Goal: Task Accomplishment & Management: Use online tool/utility

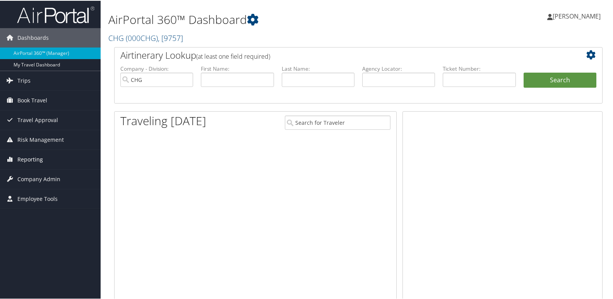
click at [19, 160] on span "Reporting" at bounding box center [30, 158] width 26 height 19
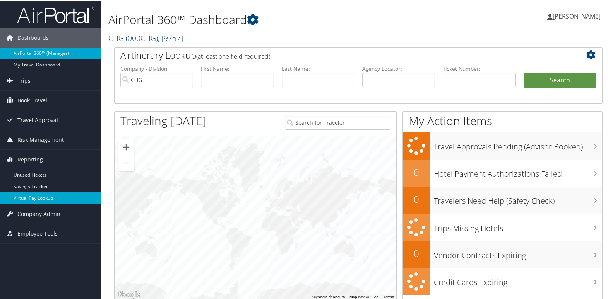
click at [31, 196] on link "Virtual Pay Lookup" at bounding box center [50, 198] width 101 height 12
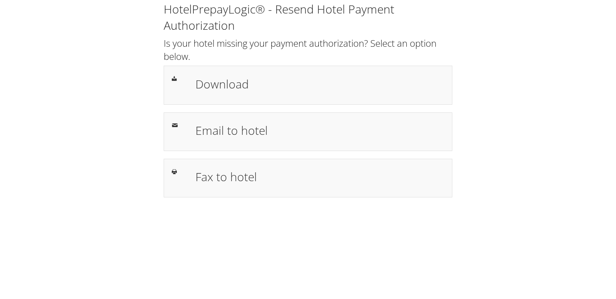
click at [225, 87] on h1 "Download" at bounding box center [319, 83] width 249 height 17
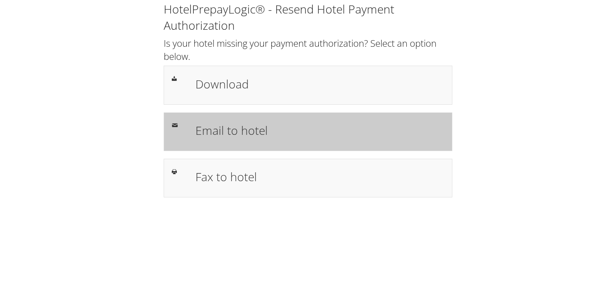
click at [231, 130] on h1 "Email to hotel" at bounding box center [319, 130] width 249 height 17
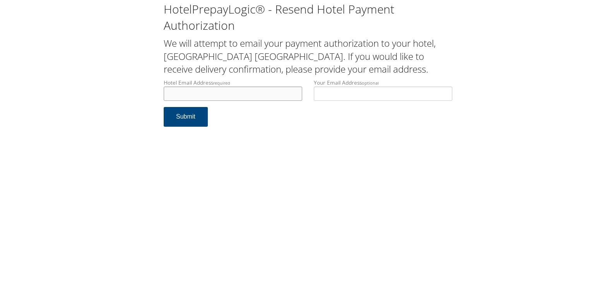
click at [187, 96] on input "Hotel Email Address required" at bounding box center [233, 94] width 138 height 14
type input "[EMAIL_ADDRESS][PERSON_NAME][DOMAIN_NAME]"
click at [185, 117] on button "Submit" at bounding box center [186, 117] width 44 height 20
drag, startPoint x: 0, startPoint y: 0, endPoint x: 130, endPoint y: 97, distance: 162.0
click at [130, 97] on div "HotelPrepayLogic® - Resend Hotel Payment Authorization We will attempt to email…" at bounding box center [308, 67] width 600 height 135
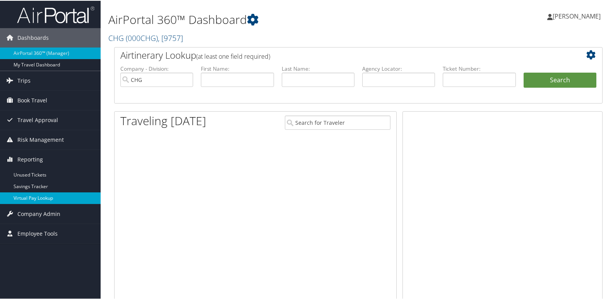
click at [24, 197] on link "Virtual Pay Lookup" at bounding box center [50, 198] width 101 height 12
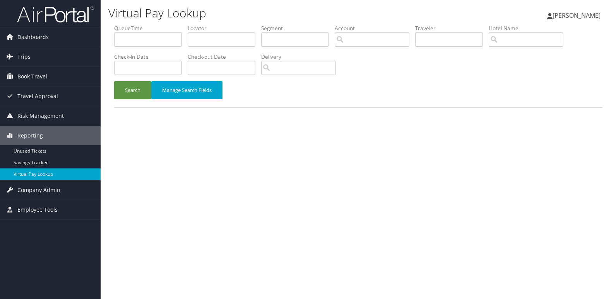
click at [473, 183] on div "Virtual Pay Lookup [PERSON_NAME] [PERSON_NAME] My Settings Travel Agency Contac…" at bounding box center [358, 149] width 515 height 299
click at [202, 38] on input "text" at bounding box center [222, 39] width 68 height 14
paste input "IXXNXY"
click at [126, 93] on button "Search" at bounding box center [132, 90] width 37 height 18
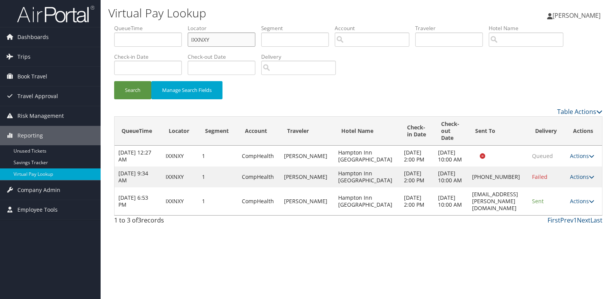
drag, startPoint x: 225, startPoint y: 41, endPoint x: 152, endPoint y: 51, distance: 73.5
click at [152, 24] on ul "QueueTime Locator IXXNXY Segment Account Traveler Hotel Name Check-in Date Chec…" at bounding box center [358, 24] width 488 height 0
paste input "OOSMMT"
type input "OOSMMT"
click at [130, 94] on button "Search" at bounding box center [132, 90] width 37 height 18
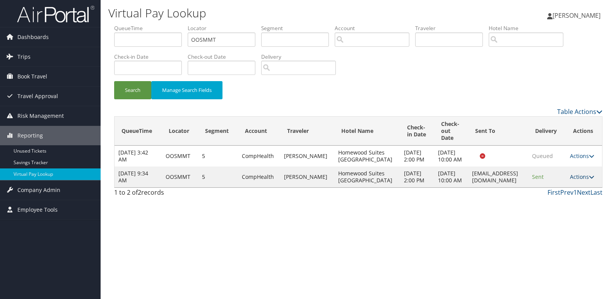
click at [576, 181] on link "Actions" at bounding box center [582, 176] width 24 height 7
click at [560, 211] on link "Logs" at bounding box center [568, 211] width 49 height 13
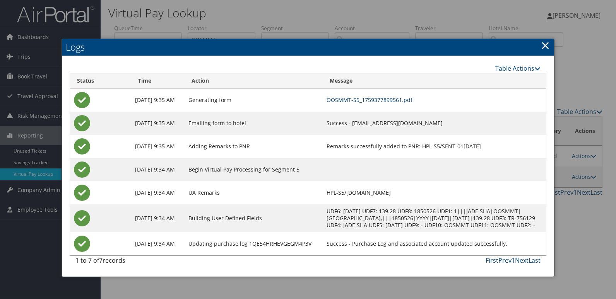
drag, startPoint x: 360, startPoint y: 102, endPoint x: 347, endPoint y: 102, distance: 13.1
click at [360, 102] on link "OOSMMT-S5_1759377899561.pdf" at bounding box center [369, 99] width 86 height 7
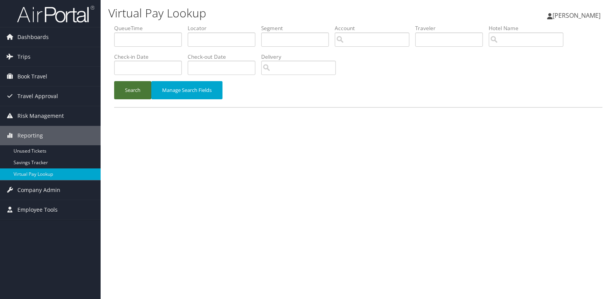
click at [132, 91] on button "Search" at bounding box center [132, 90] width 37 height 18
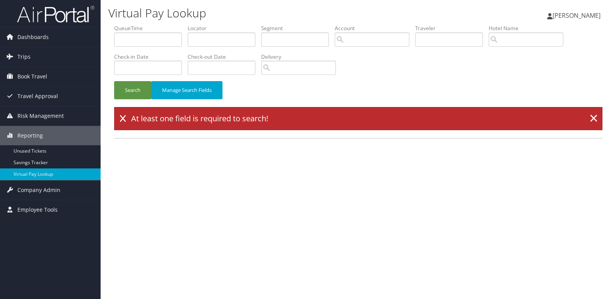
click at [602, 119] on div "QueueTime Locator Segment Account Traveler Hotel Name Check-in Date Check-out D…" at bounding box center [358, 81] width 500 height 114
click at [593, 120] on link "×" at bounding box center [594, 118] width 14 height 15
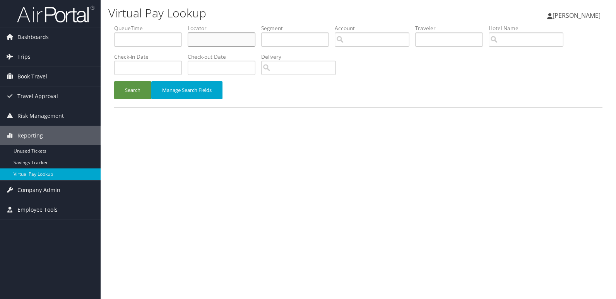
click at [200, 41] on input "text" at bounding box center [222, 39] width 68 height 14
paste input "IXXNXY"
click at [132, 86] on button "Search" at bounding box center [132, 90] width 37 height 18
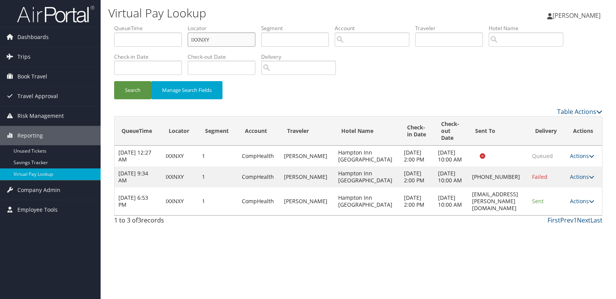
drag, startPoint x: 198, startPoint y: 42, endPoint x: 152, endPoint y: 42, distance: 46.0
click at [152, 24] on ul "QueueTime Locator IXXNXY Segment Account Traveler Hotel Name Check-in Date Chec…" at bounding box center [358, 24] width 488 height 0
paste input "LMMNHM"
type input "LMMNHM"
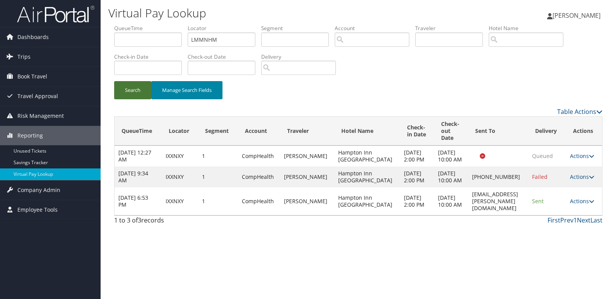
drag, startPoint x: 130, startPoint y: 89, endPoint x: 191, endPoint y: 87, distance: 61.1
click at [131, 89] on button "Search" at bounding box center [132, 90] width 37 height 18
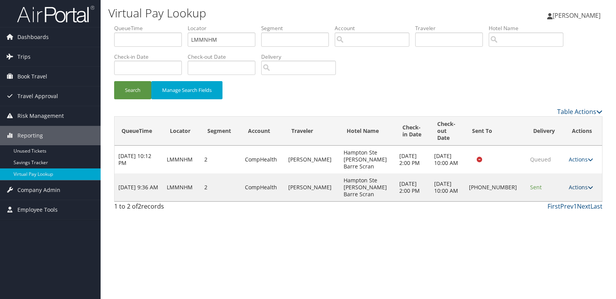
click at [573, 184] on link "Actions" at bounding box center [580, 187] width 24 height 7
click at [545, 207] on link "Logs" at bounding box center [555, 204] width 66 height 13
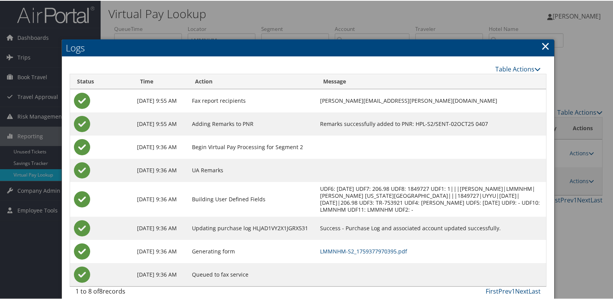
scroll to position [8, 0]
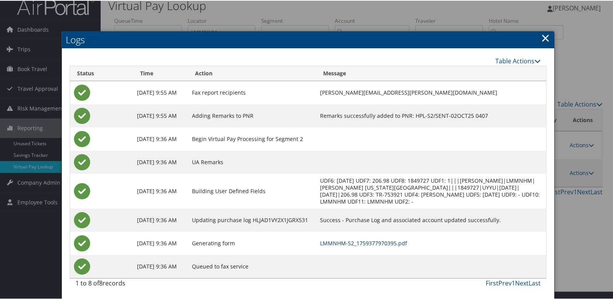
click at [338, 243] on link "LMMNHM-S2_1759377970395.pdf" at bounding box center [363, 242] width 87 height 7
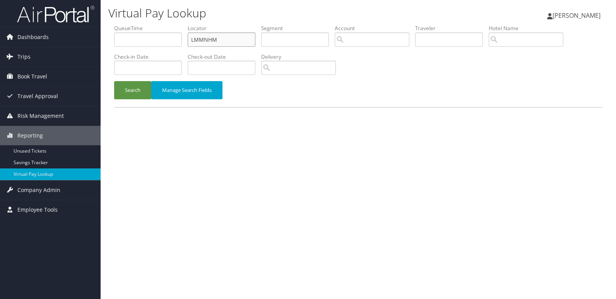
drag, startPoint x: 225, startPoint y: 41, endPoint x: 135, endPoint y: 53, distance: 90.5
click at [136, 24] on ul "QueueTime Locator LMMNHM Segment Account Traveler Hotel Name Check-in Date Chec…" at bounding box center [358, 24] width 488 height 0
paste input "ODPYGS"
type input "ODPYGS"
click at [131, 91] on button "Search" at bounding box center [132, 90] width 37 height 18
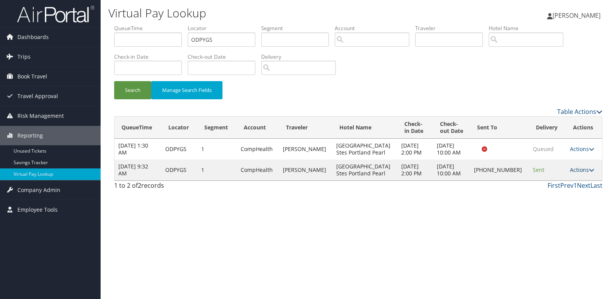
click at [570, 171] on link "Actions" at bounding box center [582, 169] width 24 height 7
drag, startPoint x: 570, startPoint y: 171, endPoint x: 536, endPoint y: 195, distance: 42.3
click at [536, 195] on link "Logs" at bounding box center [555, 194] width 66 height 13
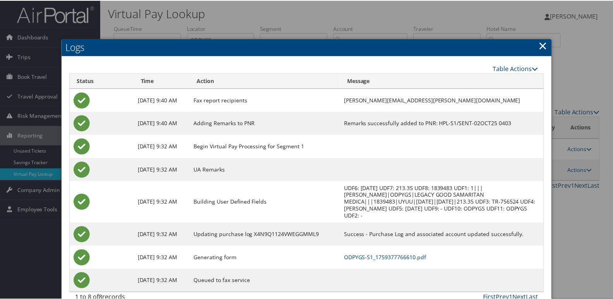
scroll to position [15, 0]
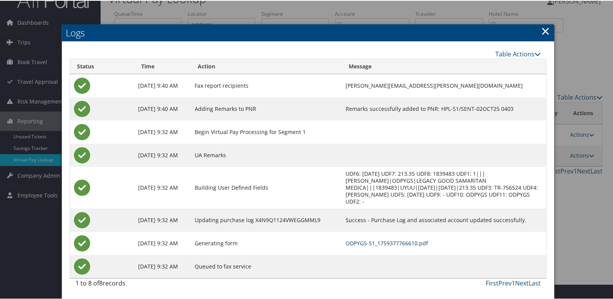
click at [379, 245] on link "ODPYGS-S1_1759377766610.pdf" at bounding box center [386, 242] width 82 height 7
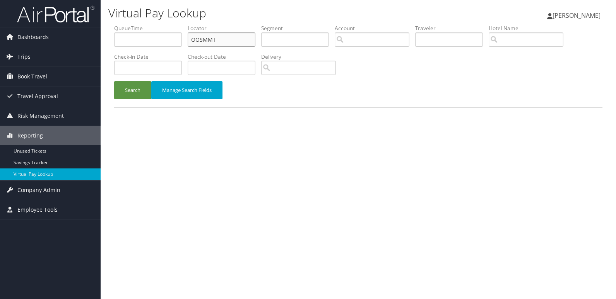
drag, startPoint x: 224, startPoint y: 38, endPoint x: 127, endPoint y: 42, distance: 97.5
click at [132, 24] on ul "QueueTime Locator OOSMMT Segment Account Traveler Hotel Name Check-in Date Chec…" at bounding box center [358, 24] width 488 height 0
paste input "MCFBJJ"
click at [143, 89] on button "Search" at bounding box center [132, 90] width 37 height 18
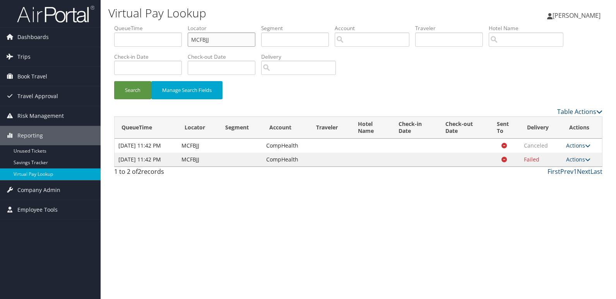
drag, startPoint x: 213, startPoint y: 41, endPoint x: 171, endPoint y: 53, distance: 44.2
click at [171, 24] on ul "QueueTime Locator MCFBJJ Segment Account Traveler Hotel Name Check-in Date Chec…" at bounding box center [358, 24] width 488 height 0
paste input "WOQCMV"
type input "WOQCMV"
click at [140, 90] on button "Search" at bounding box center [132, 90] width 37 height 18
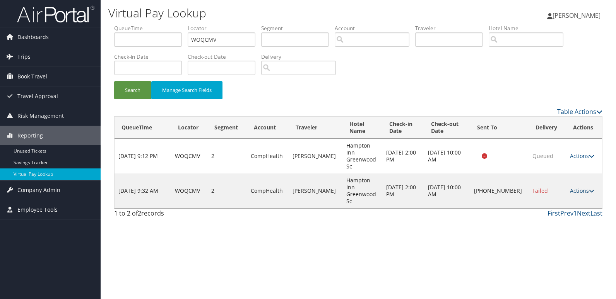
click at [582, 187] on link "Actions" at bounding box center [582, 190] width 24 height 7
click at [546, 200] on link "Logs" at bounding box center [555, 204] width 66 height 13
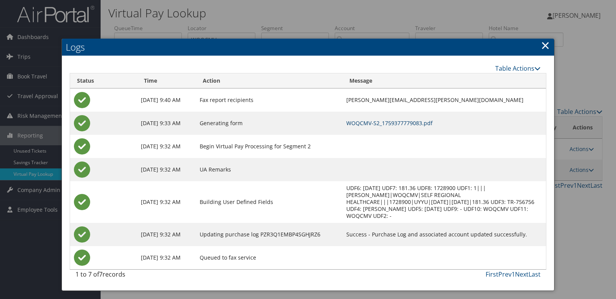
click at [372, 122] on link "WOQCMV-S2_1759377779083.pdf" at bounding box center [389, 122] width 86 height 7
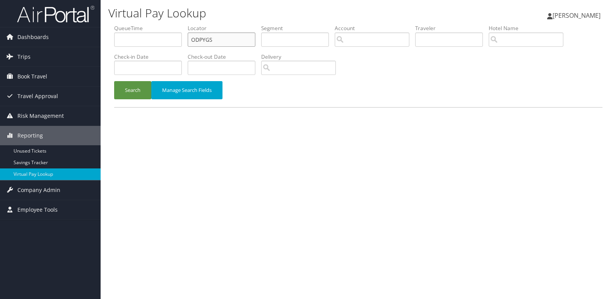
drag, startPoint x: 227, startPoint y: 39, endPoint x: 130, endPoint y: 72, distance: 103.2
click at [150, 24] on ul "QueueTime Locator ODPYGS Segment Account Traveler Hotel Name Check-in Date Chec…" at bounding box center [358, 24] width 488 height 0
paste input "LIDRHQ"
type input "LIDRHQ"
click at [129, 97] on button "Search" at bounding box center [132, 90] width 37 height 18
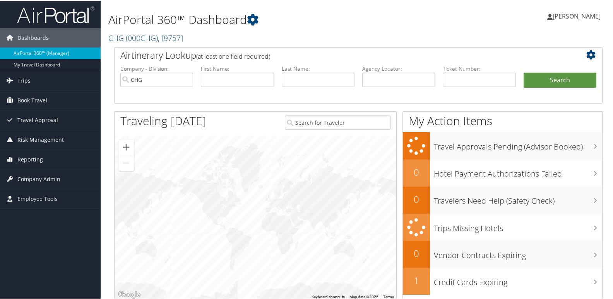
click at [34, 160] on span "Reporting" at bounding box center [30, 158] width 26 height 19
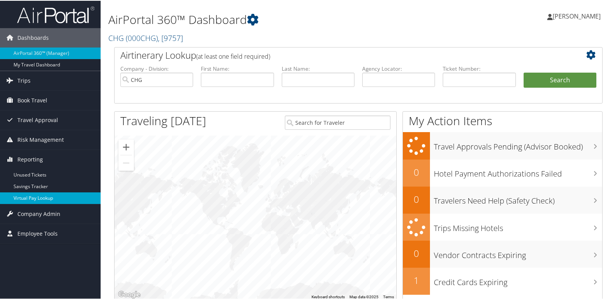
click at [30, 199] on link "Virtual Pay Lookup" at bounding box center [50, 198] width 101 height 12
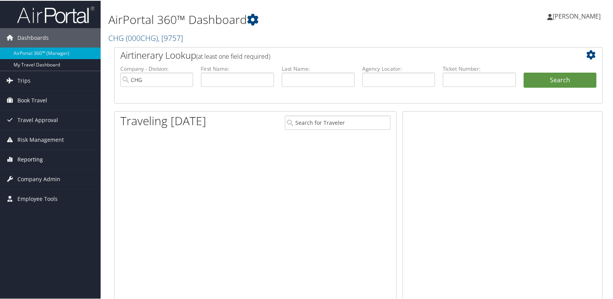
click at [25, 159] on span "Reporting" at bounding box center [30, 158] width 26 height 19
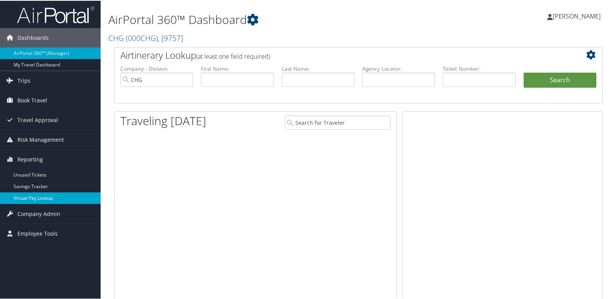
click at [25, 197] on link "Virtual Pay Lookup" at bounding box center [50, 198] width 101 height 12
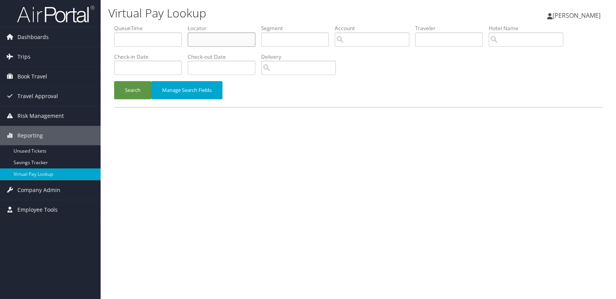
click at [200, 39] on input "text" at bounding box center [222, 39] width 68 height 14
paste input "LIDRHQ"
type input "LIDRHQ"
click at [136, 96] on button "Search" at bounding box center [132, 90] width 37 height 18
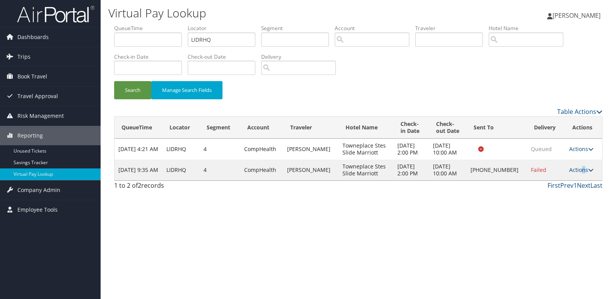
click at [579, 171] on link "Actions" at bounding box center [581, 169] width 24 height 7
drag, startPoint x: 579, startPoint y: 171, endPoint x: 545, endPoint y: 199, distance: 45.1
click at [545, 199] on link "Logs" at bounding box center [555, 194] width 66 height 13
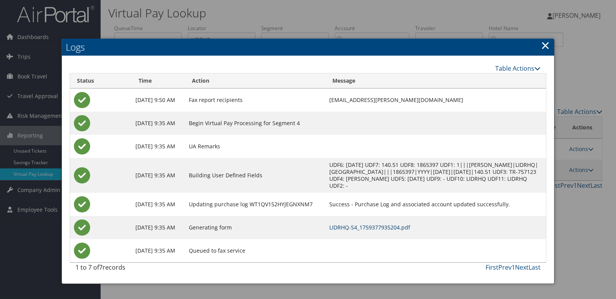
drag, startPoint x: 392, startPoint y: 227, endPoint x: 347, endPoint y: 213, distance: 47.2
click at [392, 227] on link "LIDRHQ-S4_1759377935204.pdf" at bounding box center [369, 227] width 81 height 7
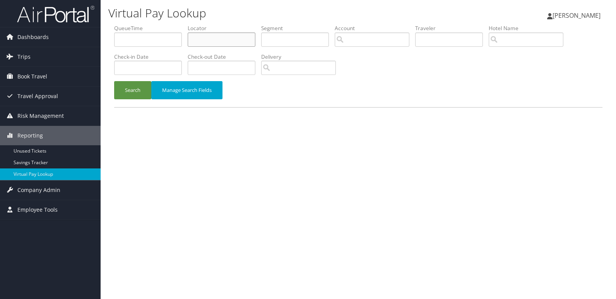
drag, startPoint x: 215, startPoint y: 41, endPoint x: 161, endPoint y: 63, distance: 58.8
click at [215, 41] on input "text" at bounding box center [222, 39] width 68 height 14
paste input "WOQCMV"
type input "WOQCMV"
click at [138, 86] on button "Search" at bounding box center [132, 90] width 37 height 18
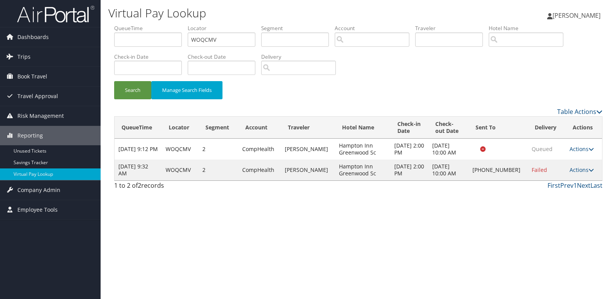
click at [576, 174] on td "Actions Resend Logs Delivery Information View Itinerary" at bounding box center [583, 170] width 36 height 21
click at [576, 171] on link "Actions" at bounding box center [581, 169] width 24 height 7
click at [539, 196] on link "Logs" at bounding box center [555, 194] width 66 height 13
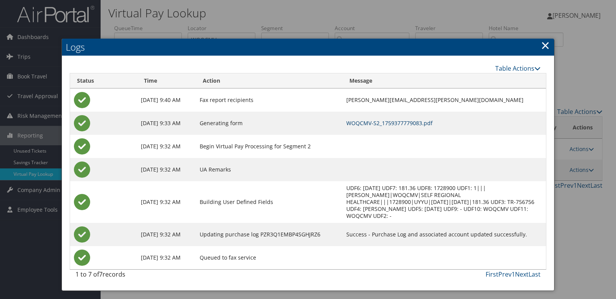
click at [384, 123] on link "WOQCMV-S2_1759377779083.pdf" at bounding box center [389, 122] width 86 height 7
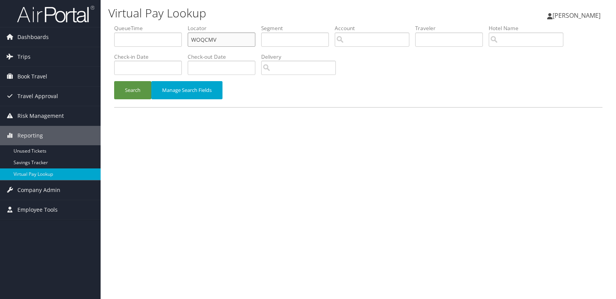
drag, startPoint x: 212, startPoint y: 38, endPoint x: 121, endPoint y: 60, distance: 93.5
click at [121, 24] on ul "QueueTime Locator WOQCMV Segment Account Traveler Hotel Name Check-in Date Chec…" at bounding box center [358, 24] width 488 height 0
paste input "IUTKHR"
type input "IUTKHR"
click at [142, 90] on button "Search" at bounding box center [132, 90] width 37 height 18
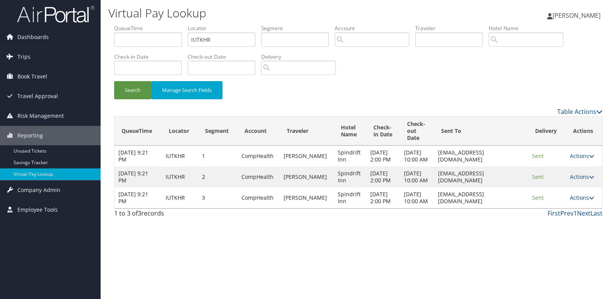
click at [581, 201] on link "Actions" at bounding box center [582, 197] width 24 height 7
click at [561, 236] on link "Logs" at bounding box center [568, 239] width 49 height 13
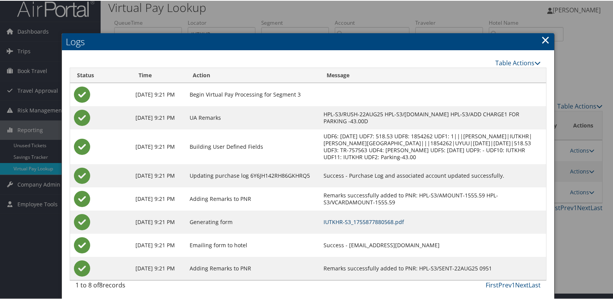
scroll to position [8, 0]
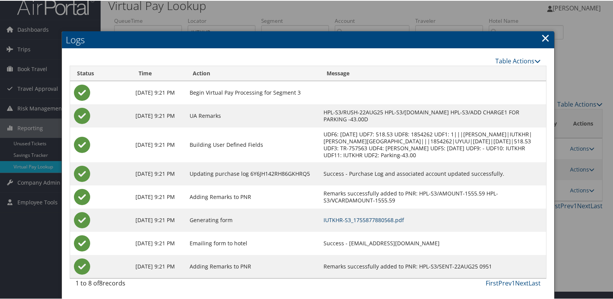
click at [377, 218] on link "IUTKHR-S3_1755877880568.pdf" at bounding box center [363, 219] width 80 height 7
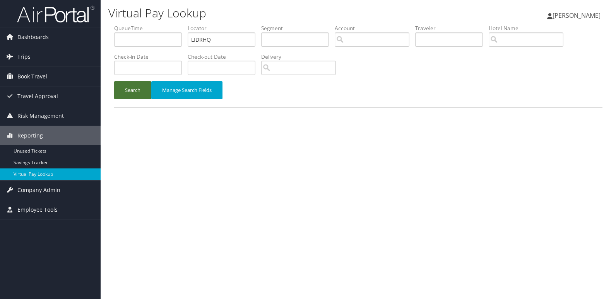
click at [134, 90] on button "Search" at bounding box center [132, 90] width 37 height 18
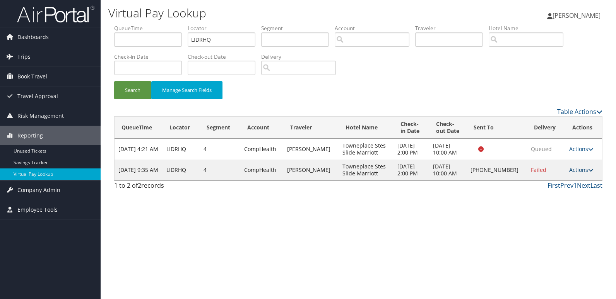
click at [583, 169] on link "Actions" at bounding box center [581, 169] width 24 height 7
click at [553, 191] on link "Logs" at bounding box center [555, 194] width 66 height 13
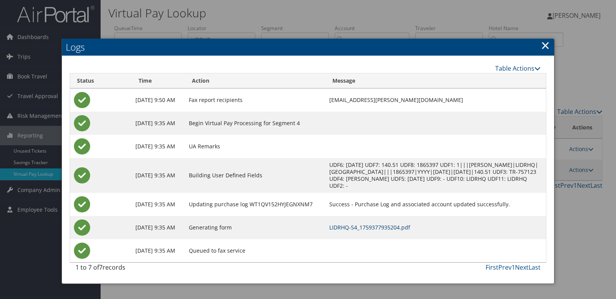
click at [396, 225] on link "LIDRHQ-S4_1759377935204.pdf" at bounding box center [369, 227] width 81 height 7
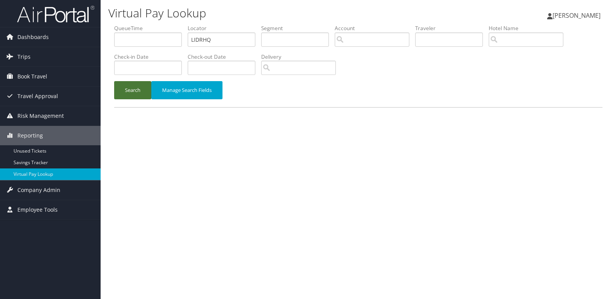
click at [127, 91] on button "Search" at bounding box center [132, 90] width 37 height 18
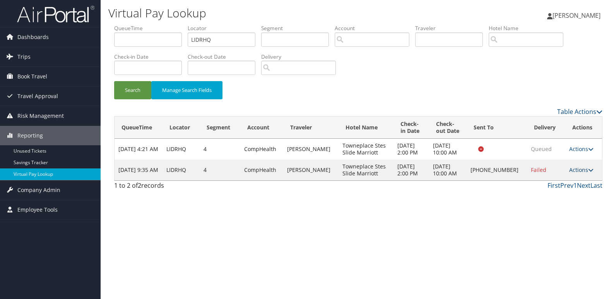
click at [574, 169] on link "Actions" at bounding box center [581, 169] width 24 height 7
click at [545, 184] on link "Resend" at bounding box center [555, 181] width 66 height 13
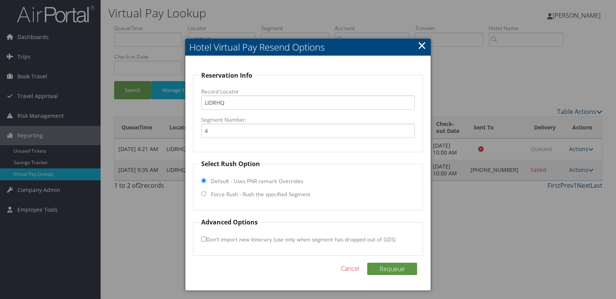
click at [221, 196] on label "Force Rush - Rush the specified Segment" at bounding box center [260, 195] width 99 height 8
click at [206, 196] on input "Force Rush - Rush the specified Segment" at bounding box center [203, 193] width 5 height 5
radio input "true"
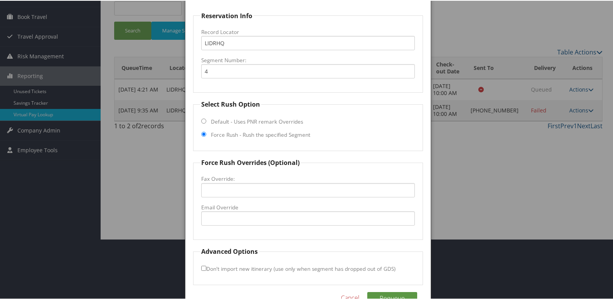
scroll to position [77, 0]
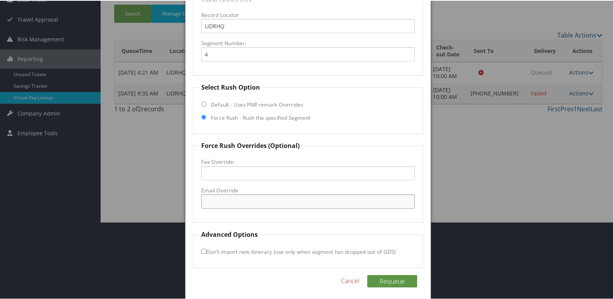
click at [237, 202] on input "Email Override" at bounding box center [308, 201] width 214 height 14
type input "elised@immhotels.com"
click at [201, 249] on input "Don't import new itinerary (use only when segment has dropped out of GDS)" at bounding box center [203, 250] width 5 height 5
checkbox input "true"
click at [391, 279] on button "Requeue" at bounding box center [392, 281] width 50 height 12
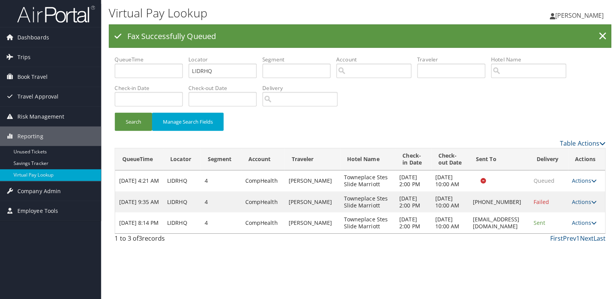
scroll to position [0, 0]
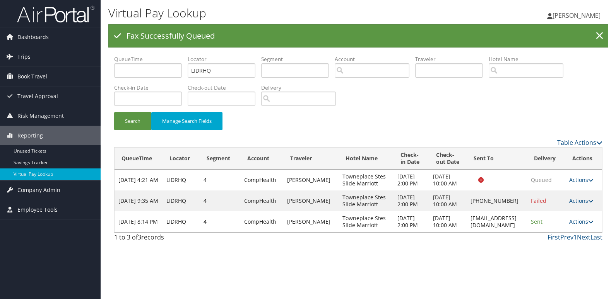
click at [589, 225] on icon at bounding box center [590, 221] width 5 height 5
click at [560, 264] on link "Logs" at bounding box center [567, 263] width 49 height 13
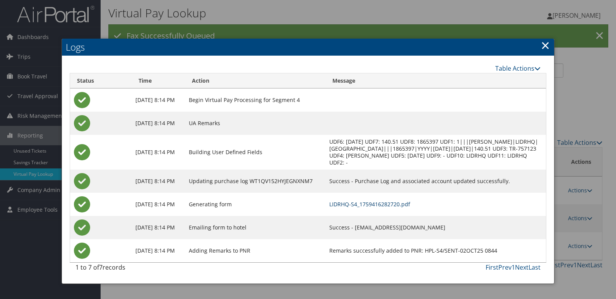
click at [380, 203] on link "LIDRHQ-S4_1759416282720.pdf" at bounding box center [369, 204] width 81 height 7
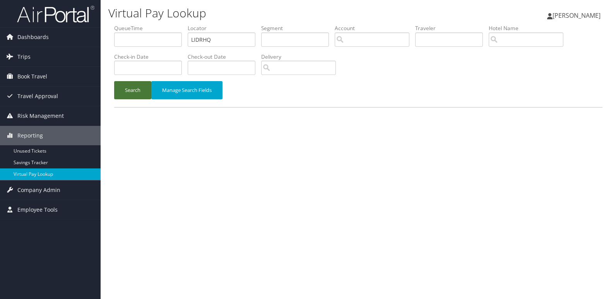
click at [133, 94] on button "Search" at bounding box center [132, 90] width 37 height 18
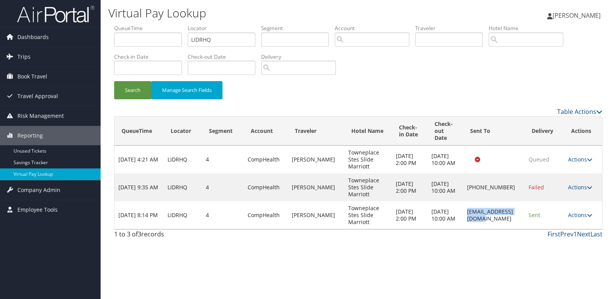
drag, startPoint x: 453, startPoint y: 215, endPoint x: 530, endPoint y: 218, distance: 77.0
click at [514, 218] on td "[EMAIL_ADDRESS][DOMAIN_NAME]" at bounding box center [494, 215] width 62 height 28
copy td "elised@immhotels.com"
drag, startPoint x: 215, startPoint y: 39, endPoint x: 138, endPoint y: 48, distance: 77.5
click at [138, 24] on ul "QueueTime Locator LIDRHQ Segment Account Traveler Hotel Name Check-in Date Chec…" at bounding box center [358, 24] width 488 height 0
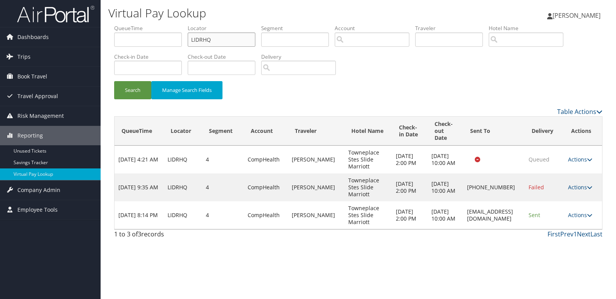
paste input "JGUOGR"
type input "JGUOGR"
click at [137, 85] on button "Search" at bounding box center [132, 90] width 37 height 18
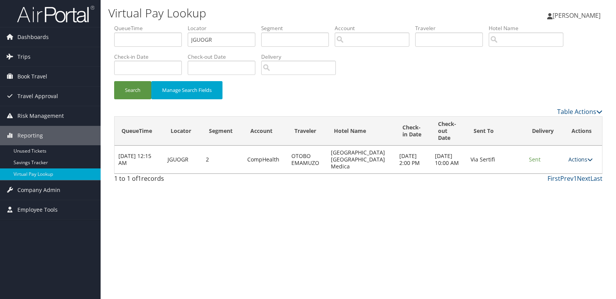
click at [581, 159] on link "Actions" at bounding box center [580, 159] width 24 height 7
click at [553, 184] on link "Logs" at bounding box center [564, 184] width 49 height 13
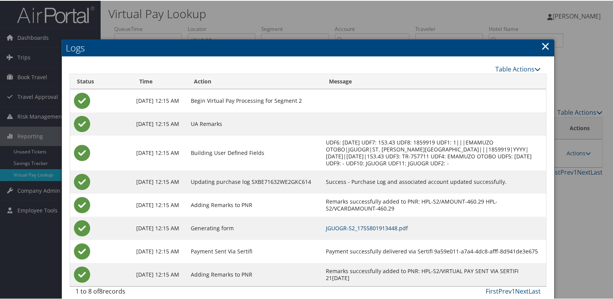
drag, startPoint x: 391, startPoint y: 225, endPoint x: 386, endPoint y: 219, distance: 7.7
click at [391, 225] on link "JGUOGR-S2_1755801913448.pdf" at bounding box center [367, 227] width 82 height 7
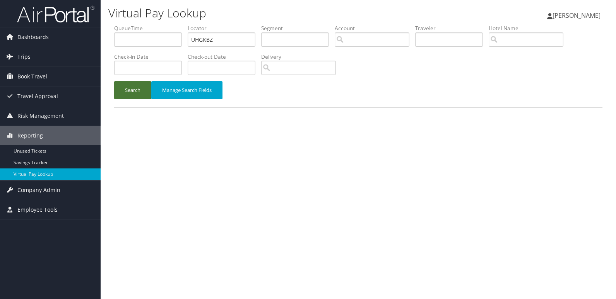
type input "UHGKBZ"
drag, startPoint x: 124, startPoint y: 87, endPoint x: 140, endPoint y: 96, distance: 18.3
click at [125, 87] on button "Search" at bounding box center [132, 90] width 37 height 18
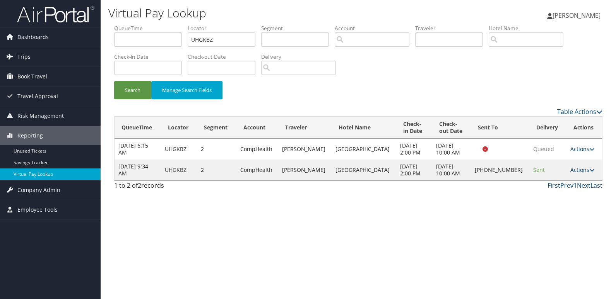
click at [589, 171] on icon at bounding box center [591, 169] width 5 height 5
click at [555, 195] on link "Logs" at bounding box center [555, 194] width 66 height 13
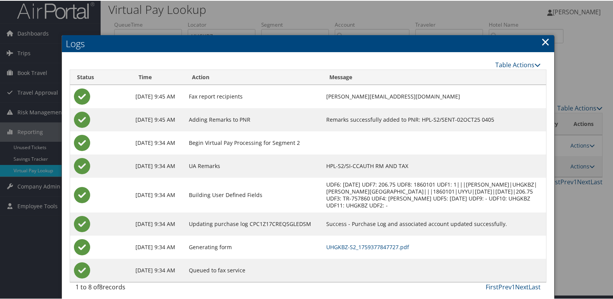
scroll to position [8, 0]
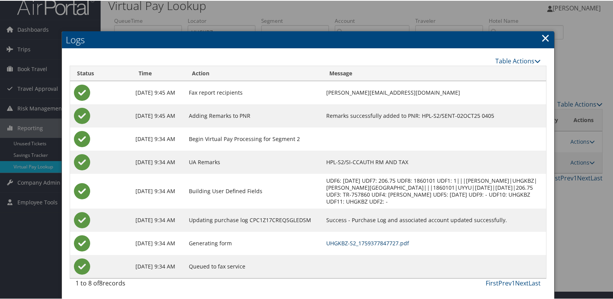
click at [393, 241] on link "UHGKBZ-S2_1759377847727.pdf" at bounding box center [367, 242] width 83 height 7
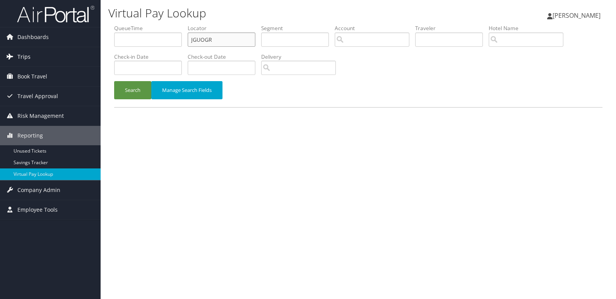
drag, startPoint x: 223, startPoint y: 37, endPoint x: 100, endPoint y: 50, distance: 123.3
click at [107, 50] on div "Virtual Pay Lookup [PERSON_NAME] [PERSON_NAME] My Settings Travel Agency Contac…" at bounding box center [358, 149] width 515 height 299
paste input "MCCWAC"
type input "MCCWAC"
click at [134, 88] on button "Search" at bounding box center [132, 90] width 37 height 18
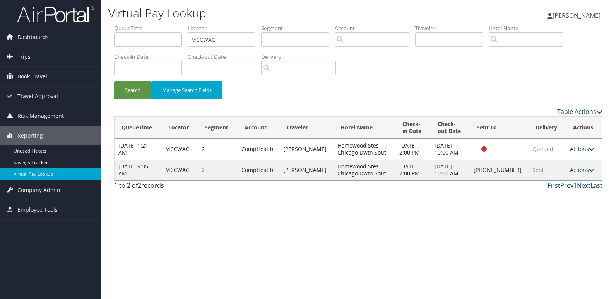
click at [585, 171] on link "Actions" at bounding box center [582, 169] width 24 height 7
click at [553, 195] on link "Logs" at bounding box center [556, 194] width 66 height 13
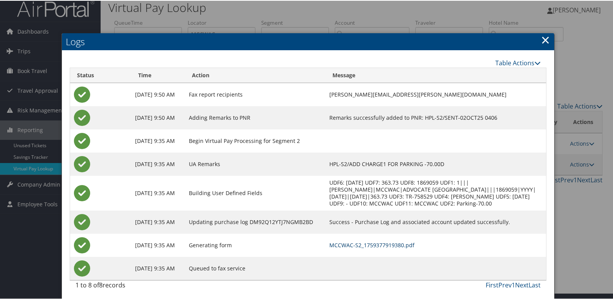
scroll to position [8, 0]
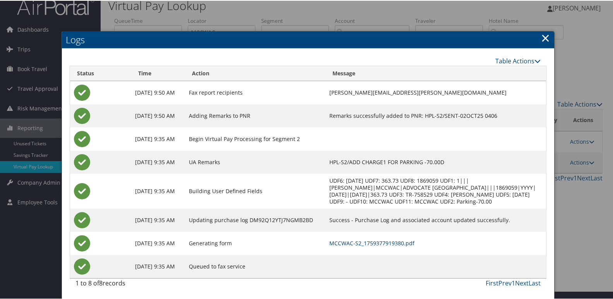
click at [377, 243] on link "MCCWAC-S2_1759377919380.pdf" at bounding box center [371, 242] width 85 height 7
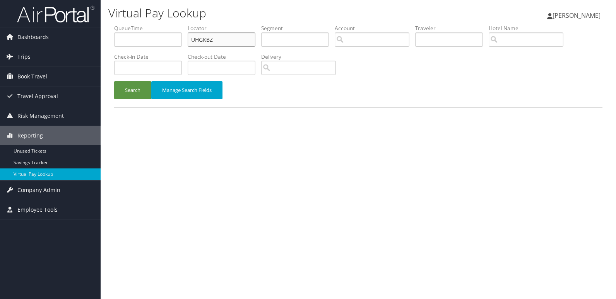
drag, startPoint x: 219, startPoint y: 42, endPoint x: 125, endPoint y: 46, distance: 93.7
click at [125, 24] on ul "QueueTime Locator UHGKBZ Segment Account Traveler Hotel Name Check-in Date Chec…" at bounding box center [358, 24] width 488 height 0
paste input "JNBHDJ"
type input "JNBHDJ"
click at [143, 85] on button "Search" at bounding box center [132, 90] width 37 height 18
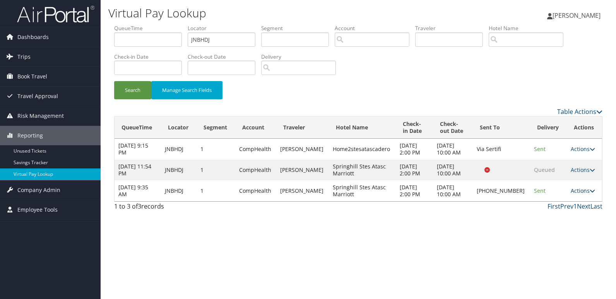
click at [583, 192] on link "Actions" at bounding box center [582, 190] width 24 height 7
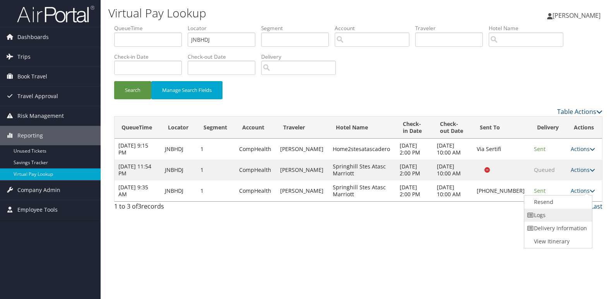
click at [558, 214] on link "Logs" at bounding box center [557, 215] width 66 height 13
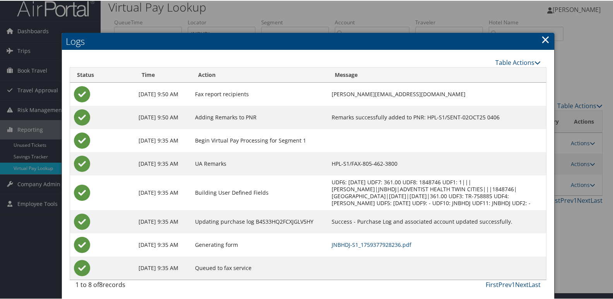
scroll to position [8, 0]
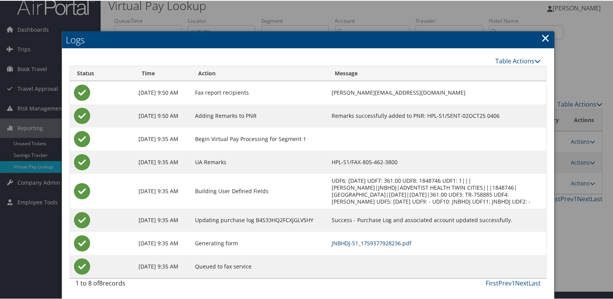
click at [357, 245] on link "JNBHDJ-S1_1759377928236.pdf" at bounding box center [371, 242] width 80 height 7
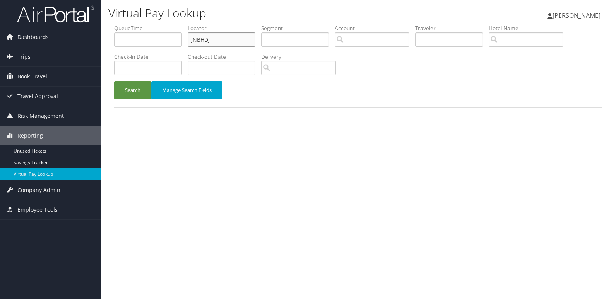
drag, startPoint x: 219, startPoint y: 39, endPoint x: 103, endPoint y: 53, distance: 117.2
click at [103, 52] on div "Virtual Pay Lookup Luke Perry Luke Perry My Settings Travel Agency Contacts Vie…" at bounding box center [358, 149] width 515 height 299
paste input "QKGDAE"
type input "QKGDAE"
click at [131, 92] on button "Search" at bounding box center [132, 90] width 37 height 18
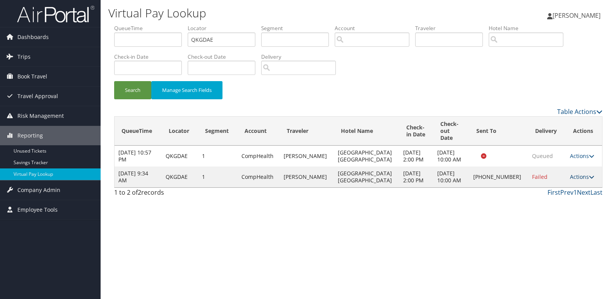
click at [579, 173] on link "Actions" at bounding box center [582, 176] width 24 height 7
click at [547, 192] on link "Logs" at bounding box center [555, 194] width 66 height 13
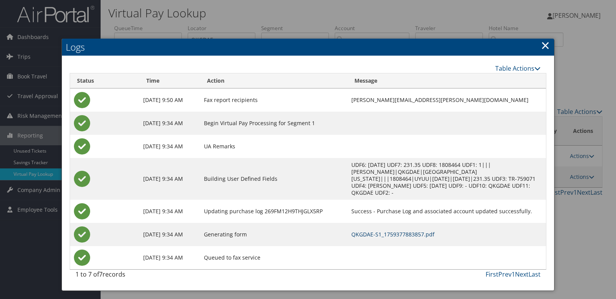
click at [351, 231] on link "QKGDAE-S1_1759377883857.pdf" at bounding box center [392, 234] width 83 height 7
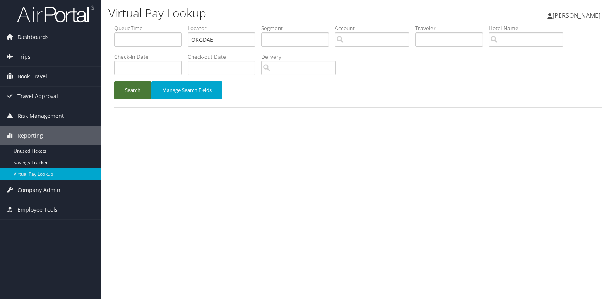
click at [127, 87] on button "Search" at bounding box center [132, 90] width 37 height 18
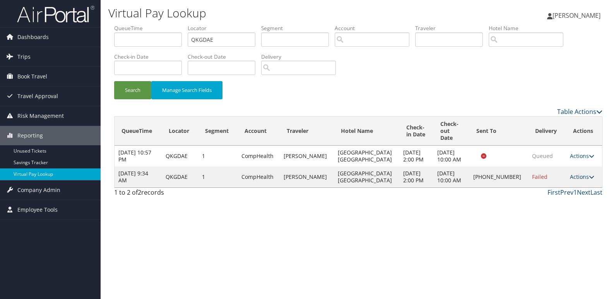
click at [580, 173] on link "Actions" at bounding box center [582, 176] width 24 height 7
click at [542, 195] on link "Logs" at bounding box center [555, 194] width 66 height 13
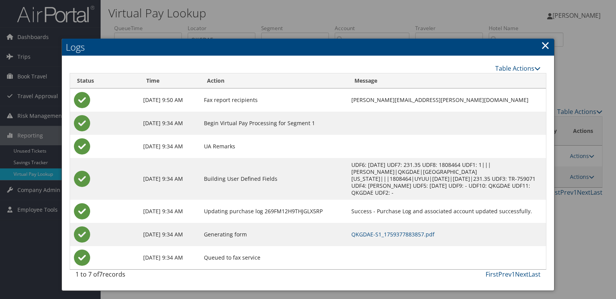
drag, startPoint x: 541, startPoint y: 49, endPoint x: 505, endPoint y: 45, distance: 36.2
click at [541, 49] on link "×" at bounding box center [545, 45] width 9 height 15
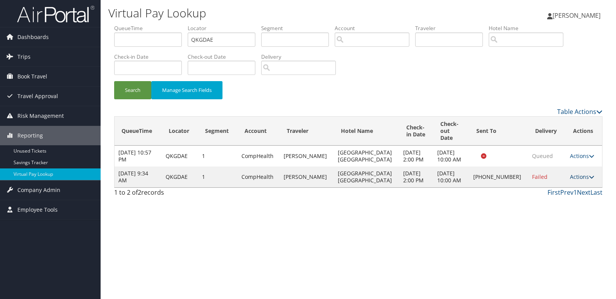
click at [570, 173] on link "Actions" at bounding box center [582, 176] width 24 height 7
click at [545, 182] on link "Resend" at bounding box center [555, 181] width 66 height 13
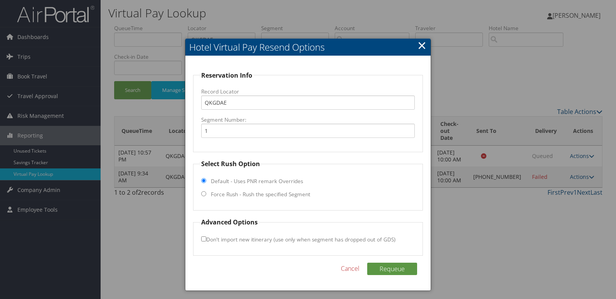
click at [230, 197] on label "Force Rush - Rush the specified Segment" at bounding box center [260, 195] width 99 height 8
click at [206, 196] on input "Force Rush - Rush the specified Segment" at bounding box center [203, 193] width 5 height 5
radio input "true"
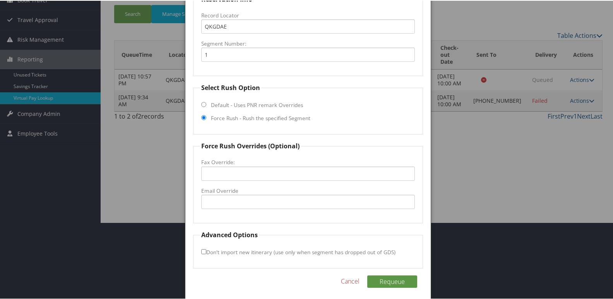
scroll to position [77, 0]
click at [224, 199] on input "Email Override" at bounding box center [308, 201] width 214 height 14
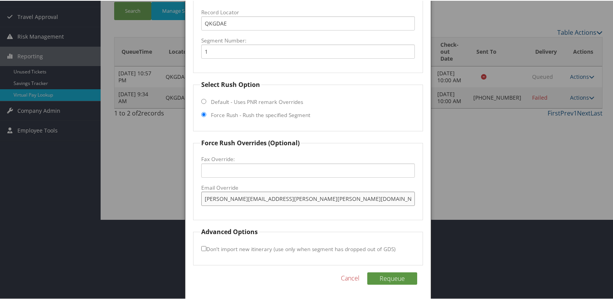
scroll to position [81, 0]
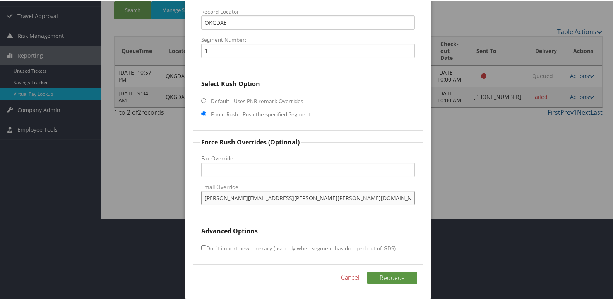
type input "kassie.smith@hilton.com"
click at [201, 244] on label "Don't import new itinerary (use only when segment has dropped out of GDS)" at bounding box center [298, 248] width 194 height 14
click at [201, 245] on input "Don't import new itinerary (use only when segment has dropped out of GDS)" at bounding box center [203, 247] width 5 height 5
checkbox input "true"
click at [393, 279] on button "Requeue" at bounding box center [392, 277] width 50 height 12
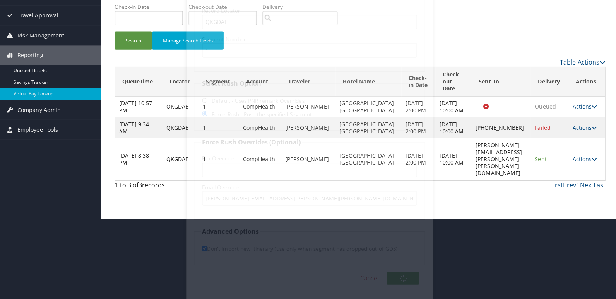
scroll to position [0, 0]
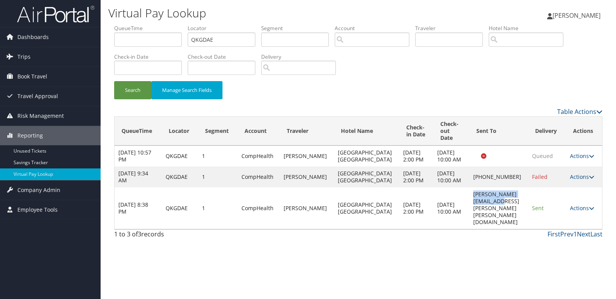
drag, startPoint x: 451, startPoint y: 215, endPoint x: 519, endPoint y: 220, distance: 68.7
click at [519, 220] on td "kassie.smith@hilton.com" at bounding box center [498, 209] width 59 height 42
copy td "kassie.smith@hilton.com"
click at [584, 212] on link "Actions" at bounding box center [582, 208] width 24 height 7
click at [557, 234] on link "Logs" at bounding box center [567, 239] width 49 height 13
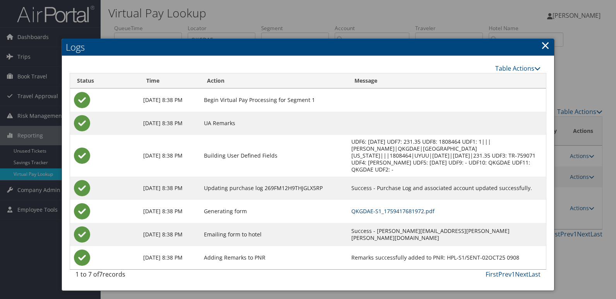
click at [406, 210] on link "QKGDAE-S1_1759417681972.pdf" at bounding box center [392, 211] width 83 height 7
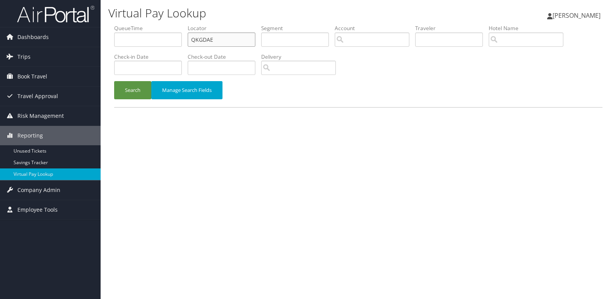
drag, startPoint x: 221, startPoint y: 41, endPoint x: 152, endPoint y: 45, distance: 69.4
click at [152, 24] on ul "QueueTime Locator QKGDAE Segment Account Traveler Hotel Name Check-in Date Chec…" at bounding box center [358, 24] width 488 height 0
paste input "QZHOA"
type input "QQZHOA"
click at [147, 90] on button "Search" at bounding box center [132, 90] width 37 height 18
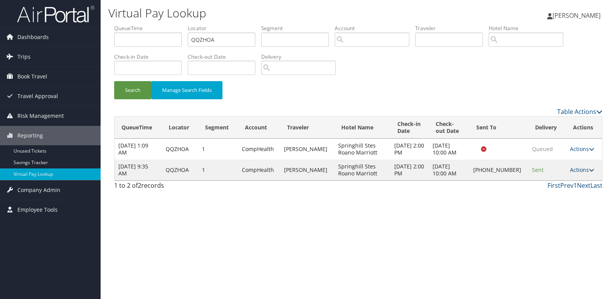
click at [580, 171] on link "Actions" at bounding box center [582, 169] width 24 height 7
click at [550, 203] on link "Delivery Information" at bounding box center [556, 207] width 66 height 13
click at [550, 203] on div "Virtual Pay Lookup Luke Perry Luke Perry My Settings Travel Agency Contacts Vie…" at bounding box center [358, 149] width 515 height 299
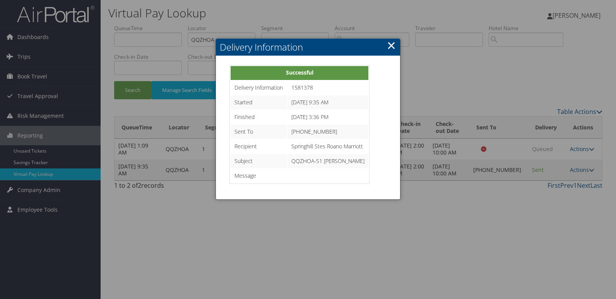
drag, startPoint x: 550, startPoint y: 203, endPoint x: 470, endPoint y: 189, distance: 80.4
click at [479, 206] on div at bounding box center [308, 149] width 616 height 299
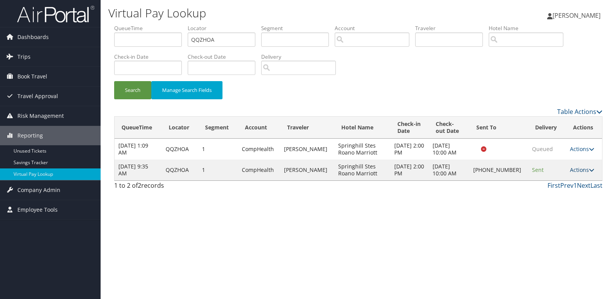
click at [578, 170] on link "Actions" at bounding box center [582, 169] width 24 height 7
click at [535, 195] on link "Logs" at bounding box center [556, 194] width 66 height 13
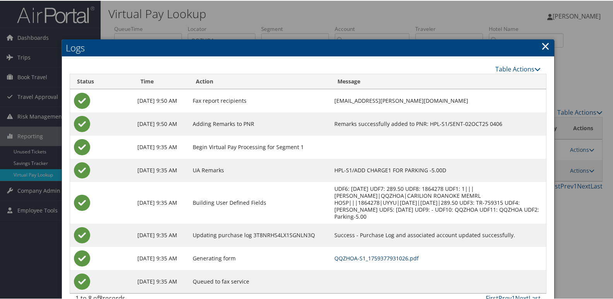
drag, startPoint x: 394, startPoint y: 249, endPoint x: 362, endPoint y: 236, distance: 35.2
click at [394, 254] on link "QQZHOA-S1_1759377931026.pdf" at bounding box center [376, 257] width 84 height 7
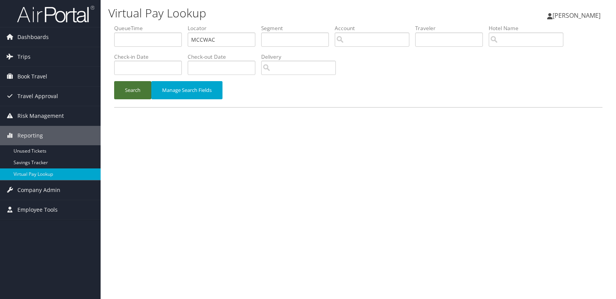
click at [126, 95] on button "Search" at bounding box center [132, 90] width 37 height 18
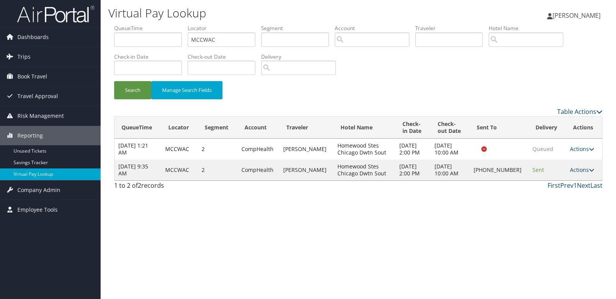
click at [578, 168] on link "Actions" at bounding box center [582, 169] width 24 height 7
click at [542, 199] on link "Logs" at bounding box center [556, 194] width 66 height 13
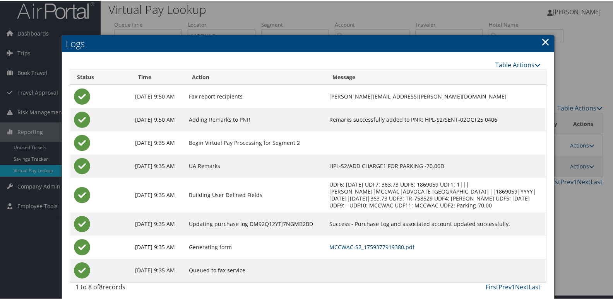
scroll to position [8, 0]
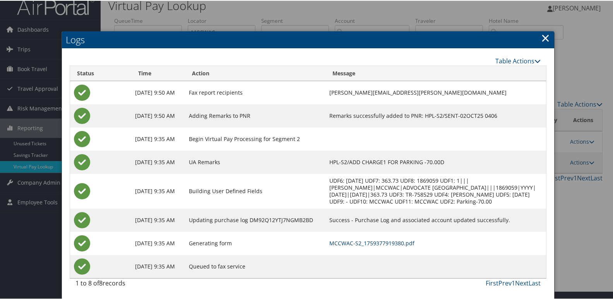
click at [381, 242] on link "MCCWAC-S2_1759377919380.pdf" at bounding box center [371, 242] width 85 height 7
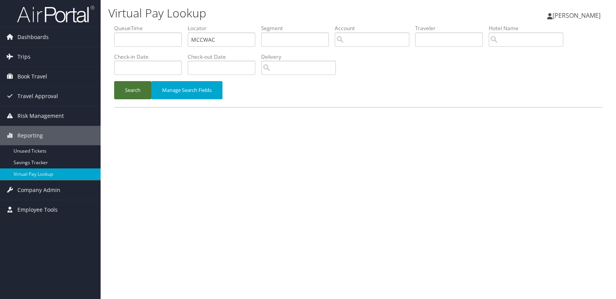
click at [132, 89] on button "Search" at bounding box center [132, 90] width 37 height 18
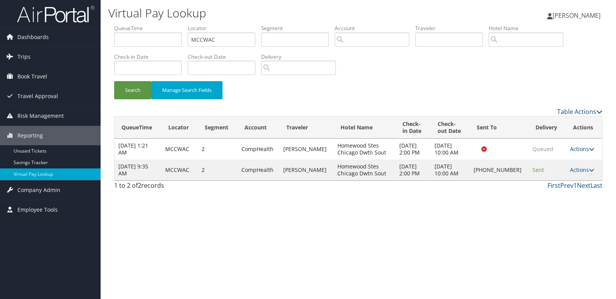
click at [583, 149] on link "Actions" at bounding box center [582, 148] width 24 height 7
click at [531, 105] on div "Search Manage Search Fields" at bounding box center [358, 94] width 500 height 26
click at [583, 172] on link "Actions" at bounding box center [582, 169] width 24 height 7
click at [546, 180] on link "Resend" at bounding box center [556, 181] width 66 height 13
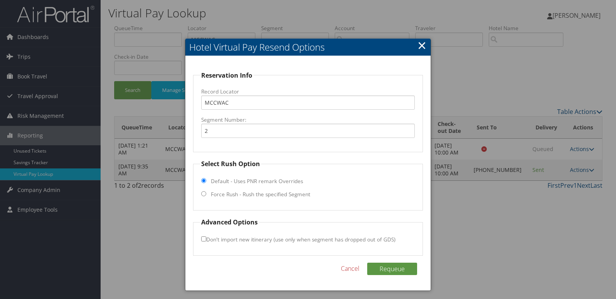
click at [233, 196] on label "Force Rush - Rush the specified Segment" at bounding box center [260, 195] width 99 height 8
click at [206, 196] on input "Force Rush - Rush the specified Segment" at bounding box center [203, 193] width 5 height 5
radio input "true"
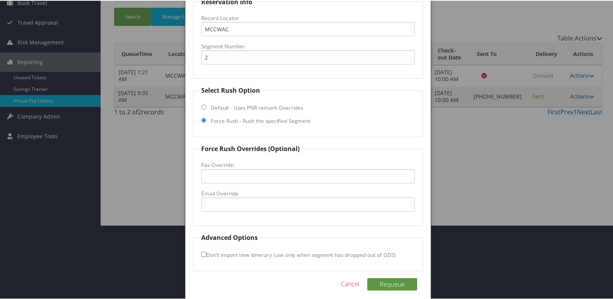
scroll to position [77, 0]
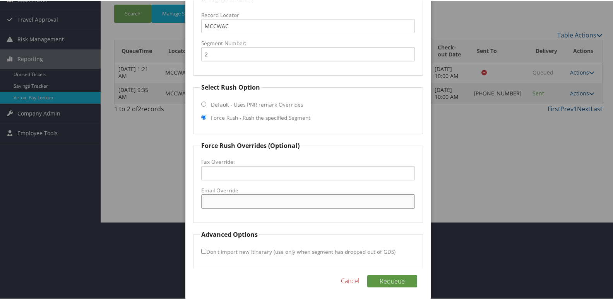
click at [234, 199] on input "Email Override" at bounding box center [308, 201] width 214 height 14
click at [234, 200] on input "Email Override" at bounding box center [308, 201] width 214 height 14
click at [349, 279] on link "Cancel" at bounding box center [350, 280] width 19 height 9
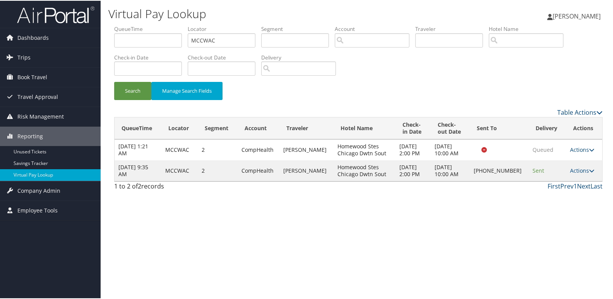
scroll to position [0, 0]
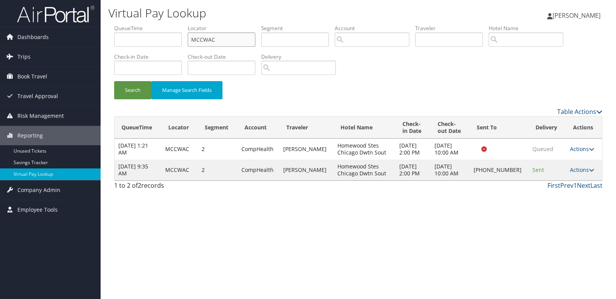
drag, startPoint x: 224, startPoint y: 43, endPoint x: 110, endPoint y: 43, distance: 113.3
click at [114, 43] on form "QueueTime Locator MCCWAC Segment Account Traveler Hotel Name Check-in Date Chec…" at bounding box center [358, 65] width 488 height 83
paste input "YGKIBV"
type input "YGKIBV"
drag, startPoint x: 135, startPoint y: 85, endPoint x: 154, endPoint y: 102, distance: 25.5
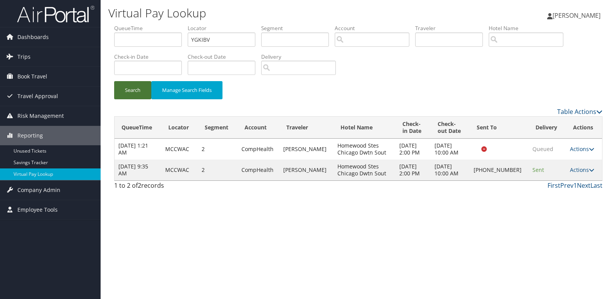
click at [135, 85] on button "Search" at bounding box center [132, 90] width 37 height 18
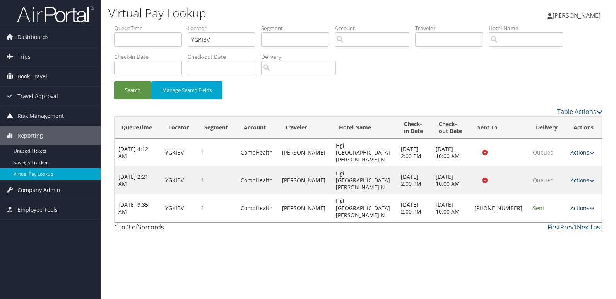
click at [584, 205] on link "Actions" at bounding box center [582, 208] width 24 height 7
click at [545, 214] on link "Logs" at bounding box center [556, 215] width 66 height 13
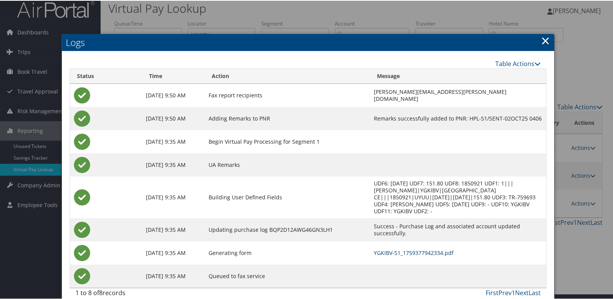
scroll to position [8, 0]
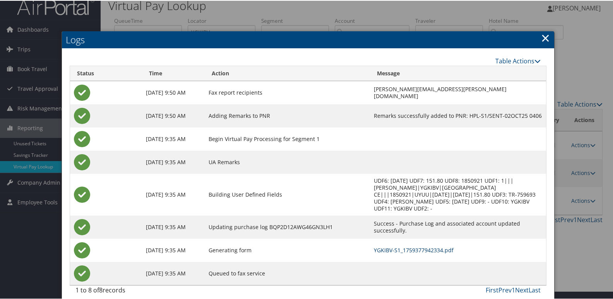
click at [380, 246] on link "YGKIBV-S1_1759377942334.pdf" at bounding box center [414, 249] width 80 height 7
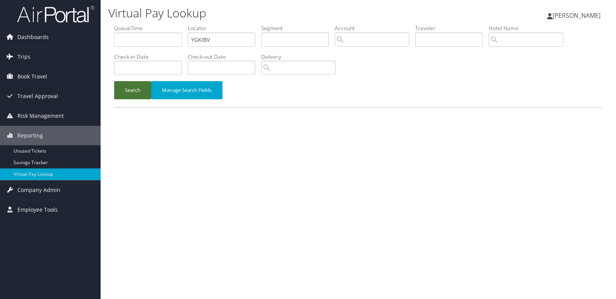
drag, startPoint x: 131, startPoint y: 87, endPoint x: 205, endPoint y: 102, distance: 76.1
click at [131, 87] on button "Search" at bounding box center [132, 90] width 37 height 18
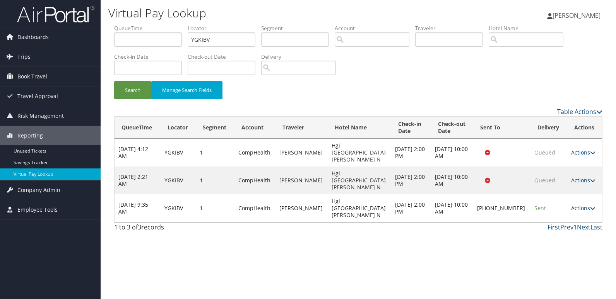
click at [580, 205] on link "Actions" at bounding box center [583, 208] width 24 height 7
click at [541, 201] on link "Resend" at bounding box center [555, 202] width 66 height 13
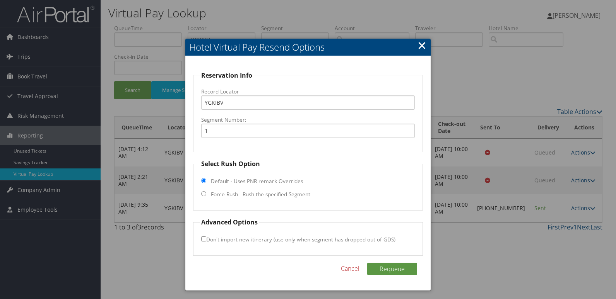
click at [229, 190] on fieldset "Select Rush Option Default - Uses PNR remark Overrides Force Rush - Rush the sp…" at bounding box center [308, 184] width 230 height 51
click at [224, 194] on label "Force Rush - Rush the specified Segment" at bounding box center [260, 195] width 99 height 8
click at [206, 194] on input "Force Rush - Rush the specified Segment" at bounding box center [203, 193] width 5 height 5
radio input "true"
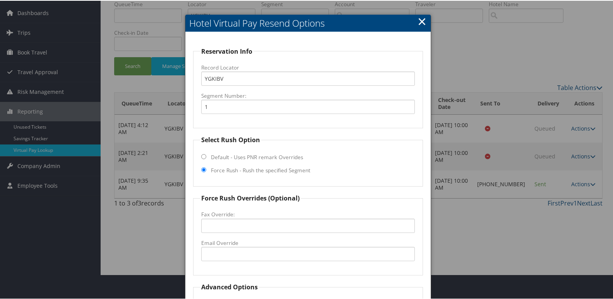
scroll to position [39, 0]
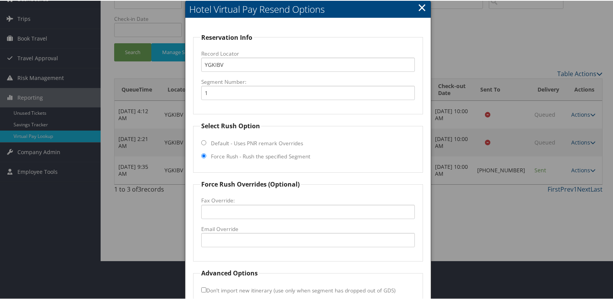
click at [154, 179] on div at bounding box center [308, 149] width 616 height 299
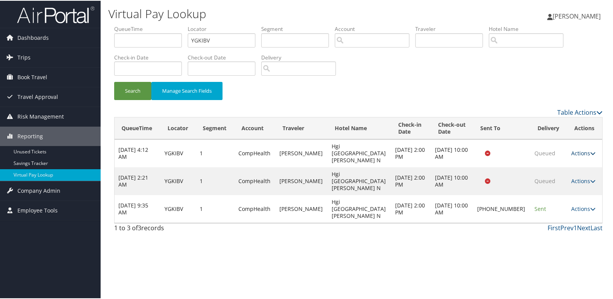
scroll to position [0, 0]
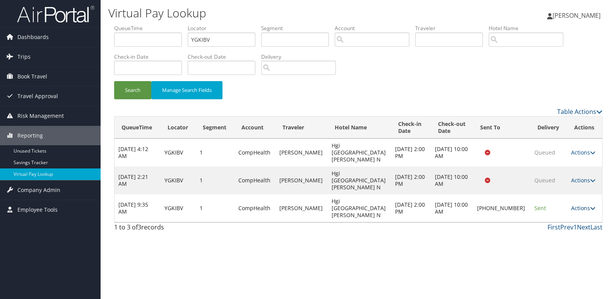
click at [577, 205] on link "Actions" at bounding box center [583, 208] width 24 height 7
click at [539, 204] on link "Resend" at bounding box center [555, 202] width 66 height 13
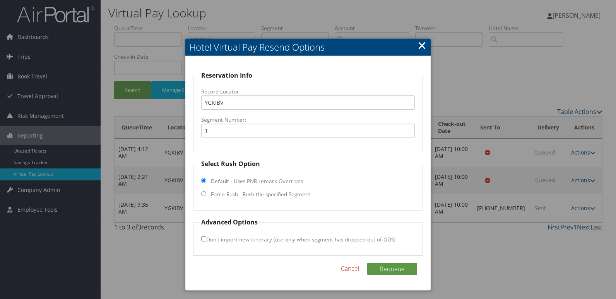
click at [255, 195] on label "Force Rush - Rush the specified Segment" at bounding box center [260, 195] width 99 height 8
click at [206, 195] on input "Force Rush - Rush the specified Segment" at bounding box center [203, 193] width 5 height 5
radio input "true"
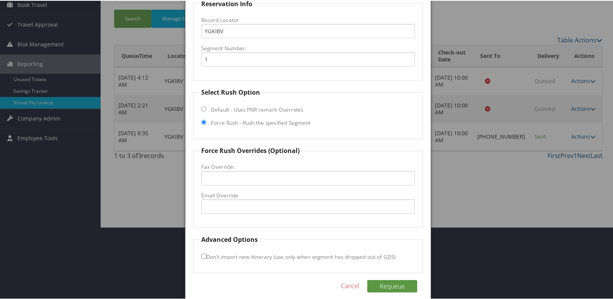
scroll to position [81, 0]
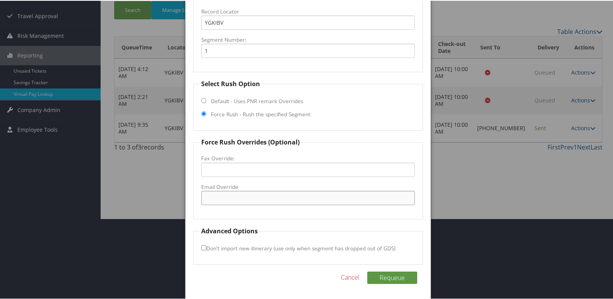
click at [251, 199] on input "Email Override" at bounding box center [308, 197] width 214 height 14
drag, startPoint x: 263, startPoint y: 196, endPoint x: 289, endPoint y: 197, distance: 25.9
type input "Frontdeskhilton@blueflamehospitality.com"
click at [201, 246] on input "Don't import new itinerary (use only when segment has dropped out of GDS)" at bounding box center [203, 247] width 5 height 5
checkbox input "true"
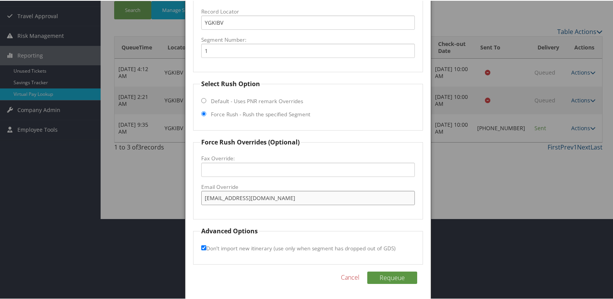
click at [205, 199] on input "Frontdeskhilton@blueflamehospitality.com" at bounding box center [308, 197] width 214 height 14
type input "[EMAIL_ADDRESS][DOMAIN_NAME]"
click at [389, 278] on button "Requeue" at bounding box center [392, 277] width 50 height 12
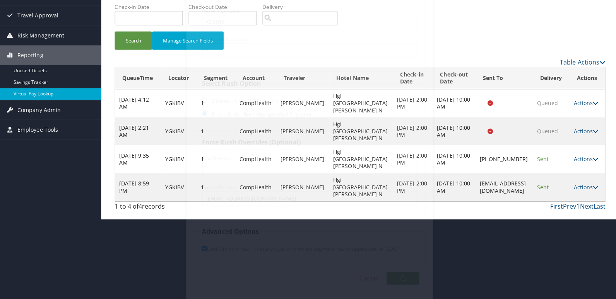
scroll to position [0, 0]
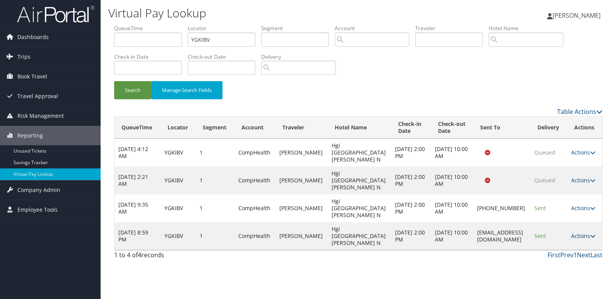
click at [581, 232] on link "Actions" at bounding box center [583, 235] width 24 height 7
click at [562, 232] on link "Logs" at bounding box center [570, 236] width 49 height 13
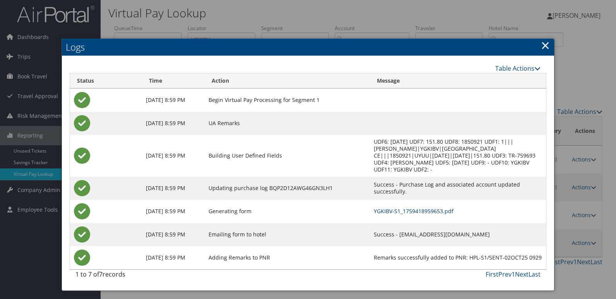
drag, startPoint x: 371, startPoint y: 204, endPoint x: 367, endPoint y: 205, distance: 3.9
click at [374, 208] on link "YGKIBV-S1_1759418959653.pdf" at bounding box center [414, 211] width 80 height 7
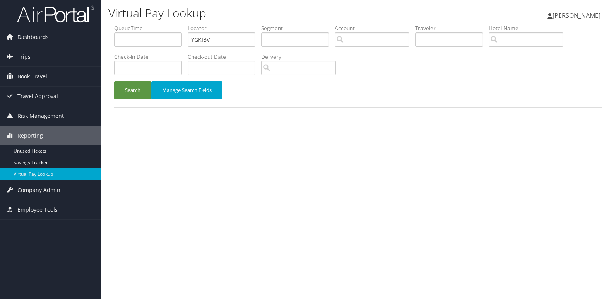
click at [138, 99] on div "Search Manage Search Fields" at bounding box center [358, 94] width 500 height 26
click at [137, 96] on button "Search" at bounding box center [132, 90] width 37 height 18
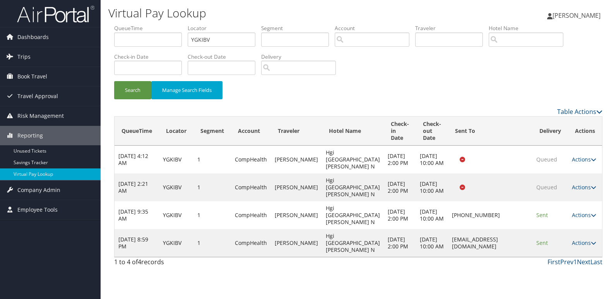
drag, startPoint x: 413, startPoint y: 240, endPoint x: 525, endPoint y: 239, distance: 111.8
click at [525, 239] on td "[EMAIL_ADDRESS][DOMAIN_NAME]" at bounding box center [490, 243] width 84 height 28
copy td "[EMAIL_ADDRESS][DOMAIN_NAME]"
click at [590, 244] on link "Actions" at bounding box center [584, 242] width 24 height 7
click at [569, 265] on link "Logs" at bounding box center [569, 267] width 49 height 13
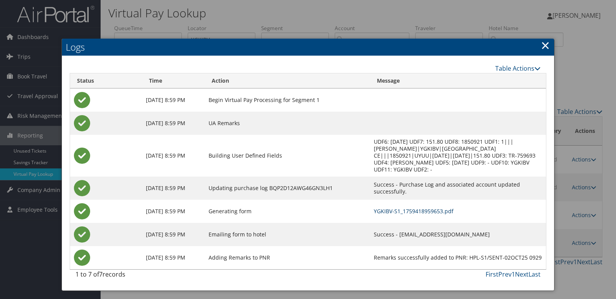
drag, startPoint x: 366, startPoint y: 203, endPoint x: 359, endPoint y: 204, distance: 7.1
click at [374, 208] on link "YGKIBV-S1_1759418959653.pdf" at bounding box center [414, 211] width 80 height 7
